Goal: Task Accomplishment & Management: Manage account settings

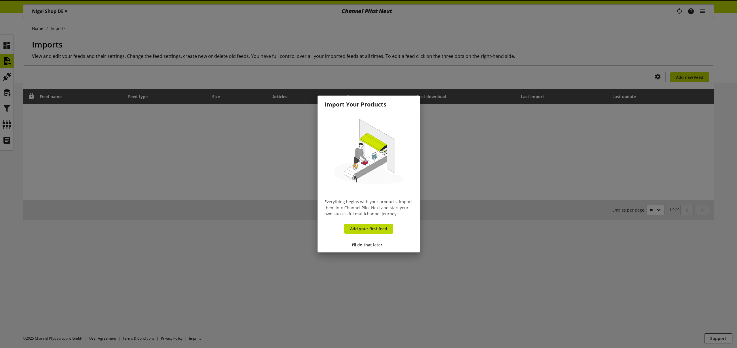
click at [706, 7] on div at bounding box center [368, 174] width 737 height 348
drag, startPoint x: 376, startPoint y: 246, endPoint x: 395, endPoint y: 234, distance: 23.6
click at [376, 246] on span "I'll do that later." at bounding box center [368, 245] width 32 height 6
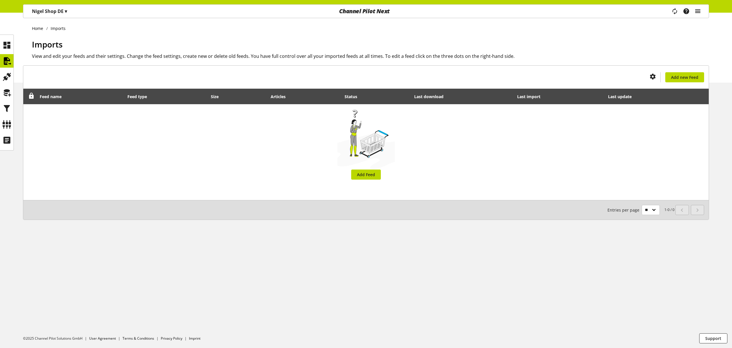
click at [699, 12] on icon "main navigation" at bounding box center [698, 11] width 7 height 10
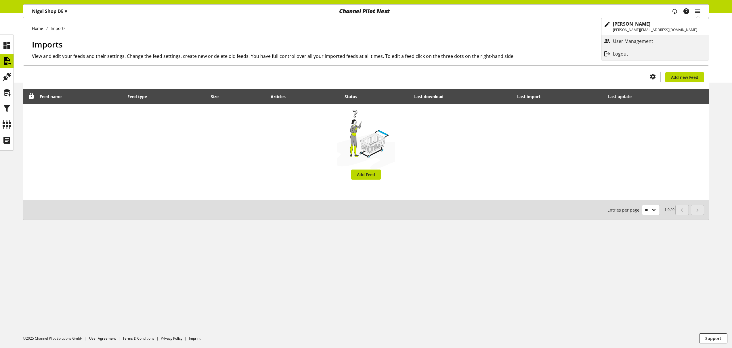
click at [539, 32] on div "Home Imports Imports View and edit your feeds and their settings. Change the fe…" at bounding box center [366, 48] width 732 height 70
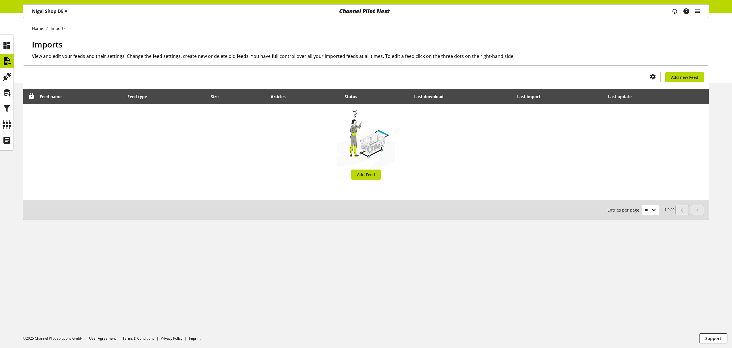
click at [49, 7] on div "[PERSON_NAME] Shop DE ▾" at bounding box center [49, 11] width 49 height 10
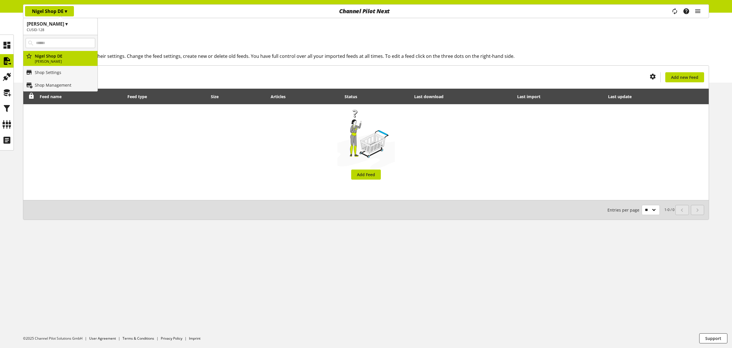
click at [134, 32] on div "Home Imports Imports View and edit your feeds and their settings. Change the fe…" at bounding box center [366, 48] width 732 height 70
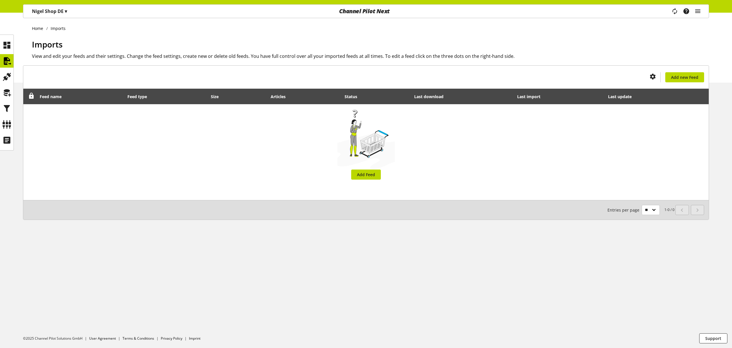
click at [702, 12] on div "Task manager Help center [PERSON_NAME] [PERSON_NAME][EMAIL_ADDRESS][DOMAIN_NAME…" at bounding box center [689, 11] width 41 height 13
click at [697, 14] on icon "main navigation" at bounding box center [698, 11] width 7 height 10
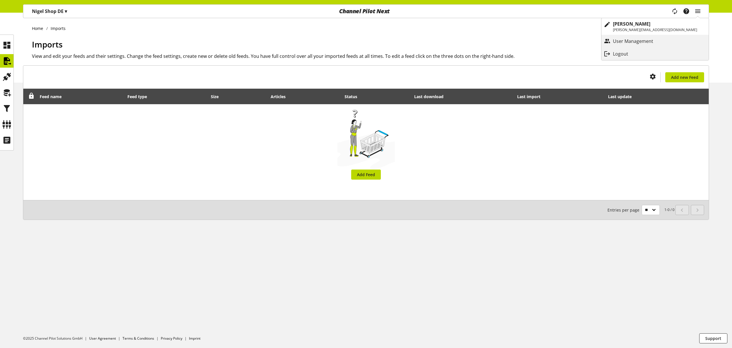
click at [671, 52] on div "Logout" at bounding box center [655, 54] width 107 height 10
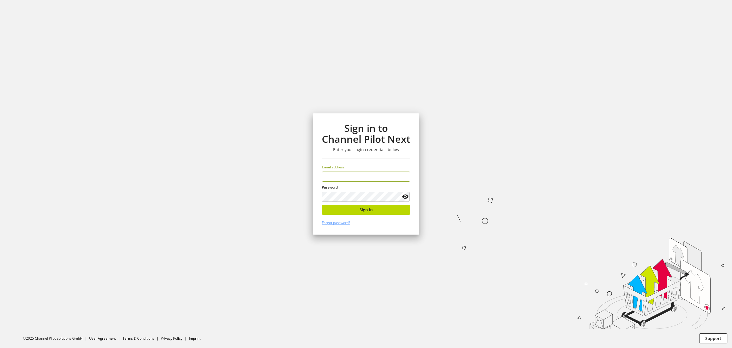
click at [350, 173] on input "email" at bounding box center [366, 177] width 88 height 10
click at [351, 173] on input "email" at bounding box center [366, 177] width 88 height 10
type input "**********"
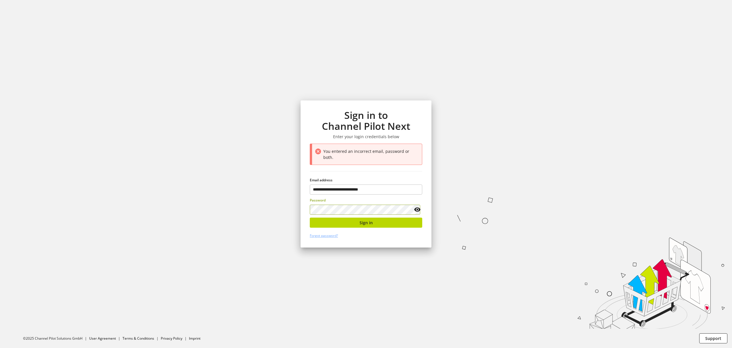
click at [415, 208] on icon at bounding box center [417, 209] width 7 height 10
click at [340, 223] on button "Sign in" at bounding box center [366, 223] width 113 height 10
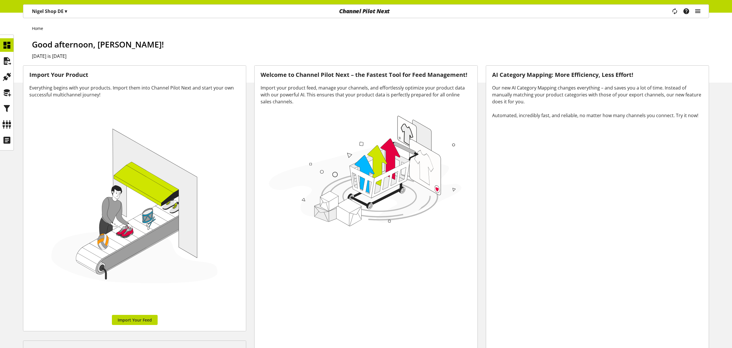
click at [703, 12] on div "Task manager Help center [PERSON_NAME] [PERSON_NAME][EMAIL_ADDRESS][DOMAIN_NAME…" at bounding box center [689, 11] width 41 height 13
click at [701, 12] on icon "main navigation" at bounding box center [698, 11] width 7 height 10
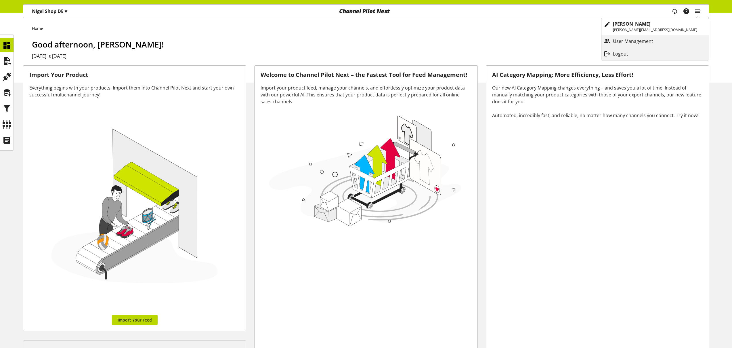
click at [560, 39] on h1 "Good afternoon, [PERSON_NAME]!" at bounding box center [370, 44] width 677 height 12
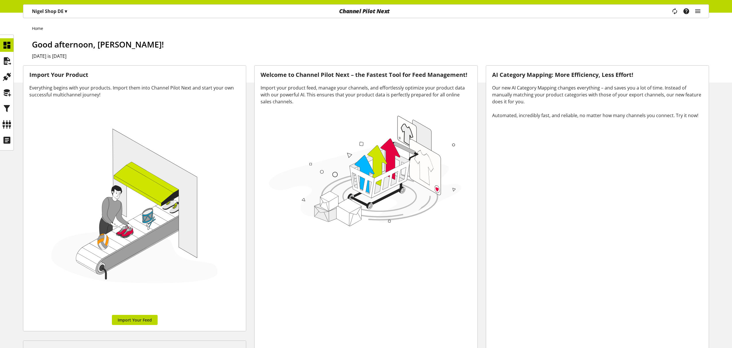
click at [60, 14] on p "[PERSON_NAME] Shop DE ▾" at bounding box center [49, 11] width 35 height 7
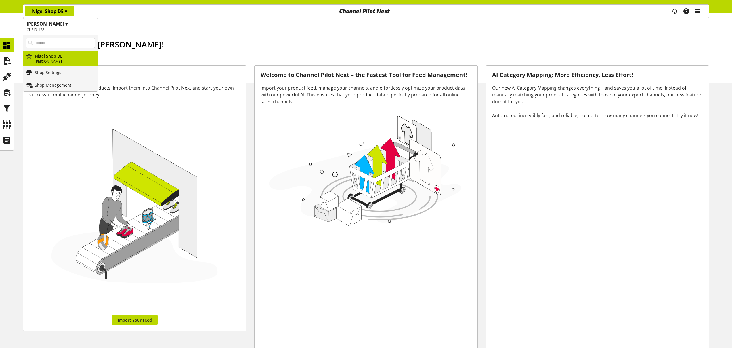
click at [180, 22] on div "Home Good afternoon, [PERSON_NAME]! [DATE] is [DATE]" at bounding box center [366, 48] width 732 height 70
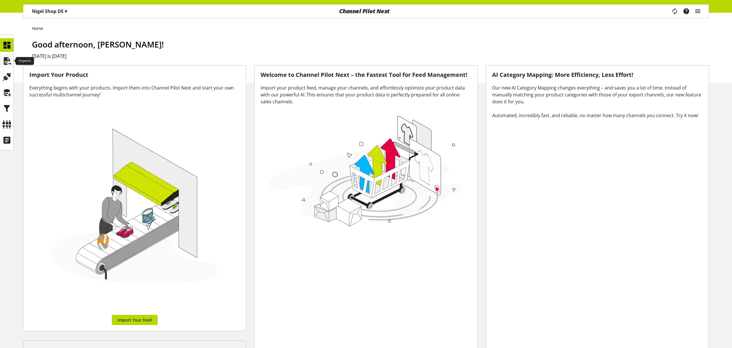
click at [10, 60] on icon at bounding box center [6, 61] width 9 height 12
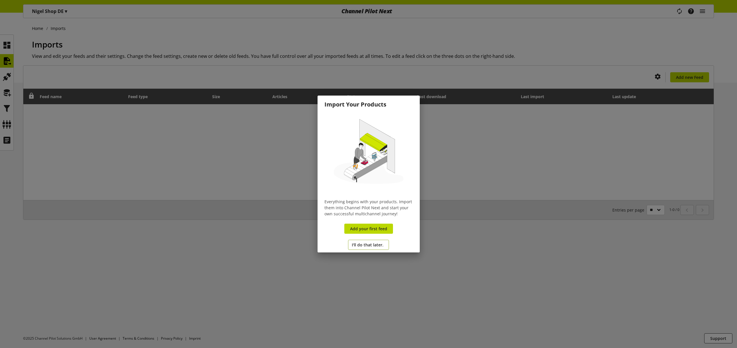
click at [363, 248] on button "I'll do that later." at bounding box center [368, 245] width 41 height 10
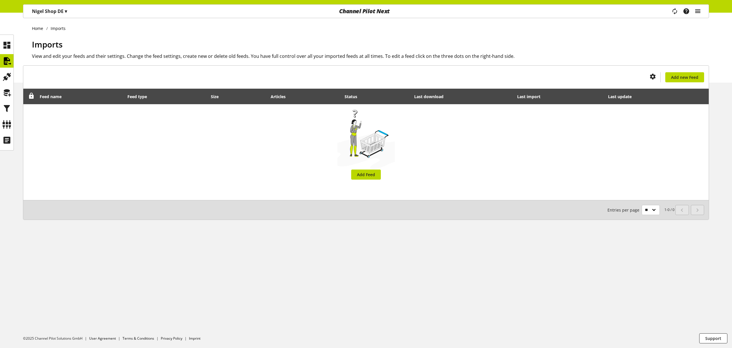
click at [699, 12] on icon "main navigation" at bounding box center [698, 11] width 7 height 10
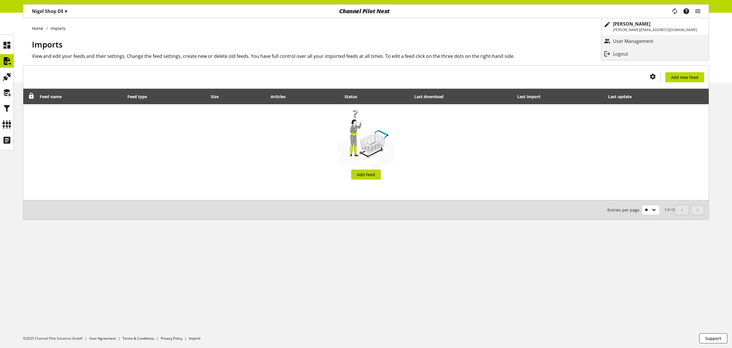
click at [665, 58] on div "Logout" at bounding box center [655, 54] width 107 height 10
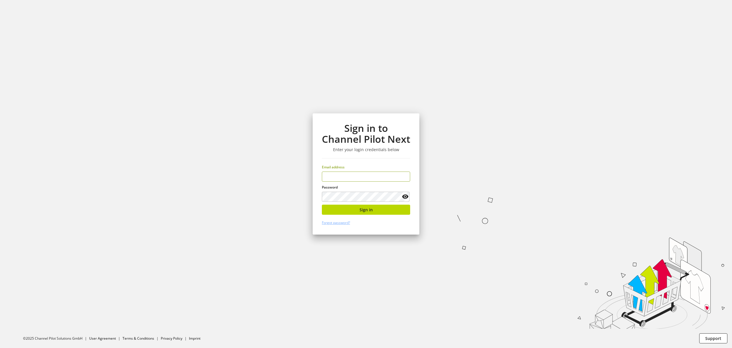
click at [357, 175] on input "email" at bounding box center [366, 177] width 88 height 10
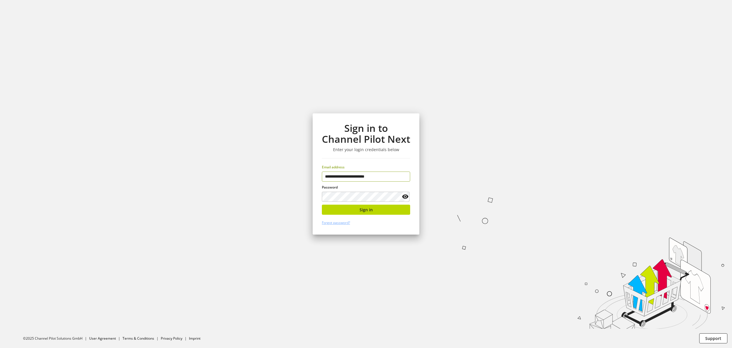
type input "**********"
